Goal: Task Accomplishment & Management: Use online tool/utility

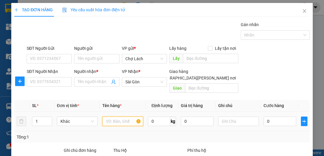
click at [112, 117] on input "text" at bounding box center [122, 121] width 41 height 9
click at [107, 117] on input "text" at bounding box center [122, 121] width 41 height 9
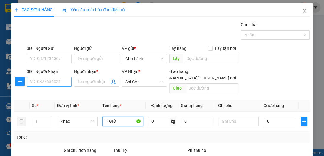
type input "1 GIỎ"
drag, startPoint x: 55, startPoint y: 84, endPoint x: 52, endPoint y: 82, distance: 3.9
click at [55, 84] on input "SĐT Người Nhận" at bounding box center [49, 81] width 45 height 9
type input "0934255261"
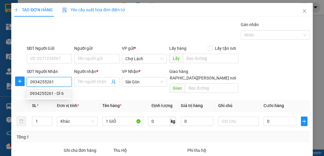
click at [57, 93] on div "0934255261 - DÌ 6" at bounding box center [48, 93] width 37 height 7
type input "DÌ 6"
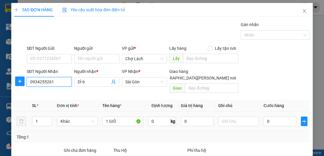
type input "0934255261"
click at [243, 117] on input "text" at bounding box center [238, 121] width 41 height 9
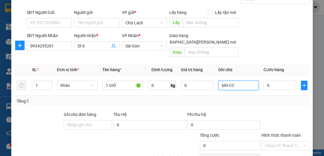
scroll to position [63, 0]
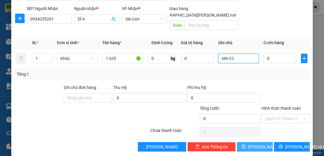
type input "6RI-CC"
click at [258, 144] on span "[PERSON_NAME]" at bounding box center [264, 147] width 32 height 7
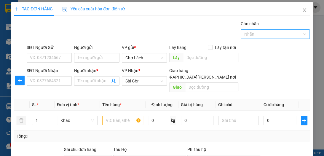
scroll to position [0, 0]
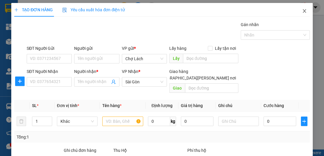
click at [303, 12] on icon "close" at bounding box center [304, 11] width 3 height 4
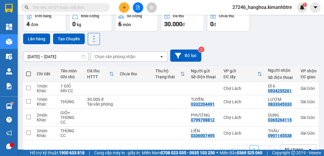
scroll to position [31, 0]
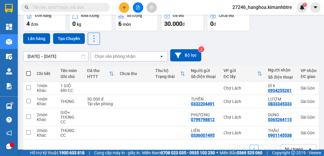
drag, startPoint x: 27, startPoint y: 75, endPoint x: 28, endPoint y: 66, distance: 9.3
click at [27, 75] on span at bounding box center [28, 73] width 5 height 5
click at [28, 71] on input "checkbox" at bounding box center [28, 71] width 0 height 0
checkbox input "true"
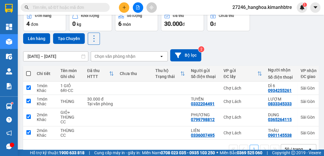
checkbox input "true"
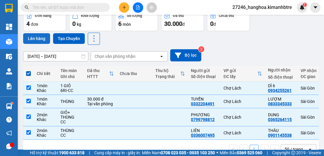
click at [37, 38] on button "Lên hàng" at bounding box center [36, 38] width 27 height 11
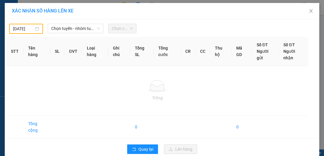
click at [29, 27] on body "Kết quả [PERSON_NAME] ( 0 ) Bộ lọc Ngày tạo [PERSON_NAME] nhất No Data 27246_ha…" at bounding box center [162, 78] width 324 height 156
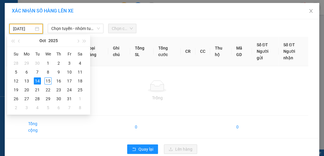
type input "[DATE]"
click at [142, 149] on span "Quay lại" at bounding box center [146, 149] width 15 height 7
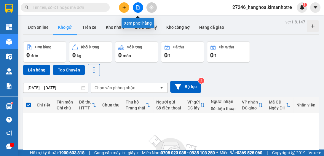
click at [135, 6] on button at bounding box center [138, 7] width 10 height 10
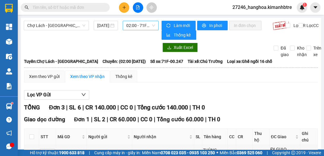
click at [139, 24] on span "02:00 - 71F-00.247" at bounding box center [140, 25] width 29 height 9
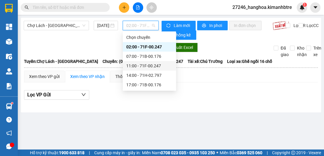
click at [142, 66] on div "11:00 - 71F-00.247" at bounding box center [149, 66] width 46 height 7
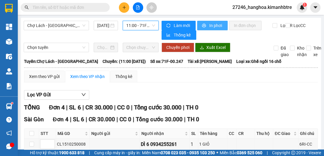
click at [213, 27] on span "In phơi" at bounding box center [216, 25] width 14 height 7
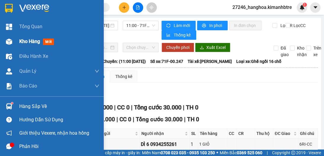
click at [23, 45] on div "Kho hàng mới" at bounding box center [37, 41] width 37 height 7
